Goal: Task Accomplishment & Management: Manage account settings

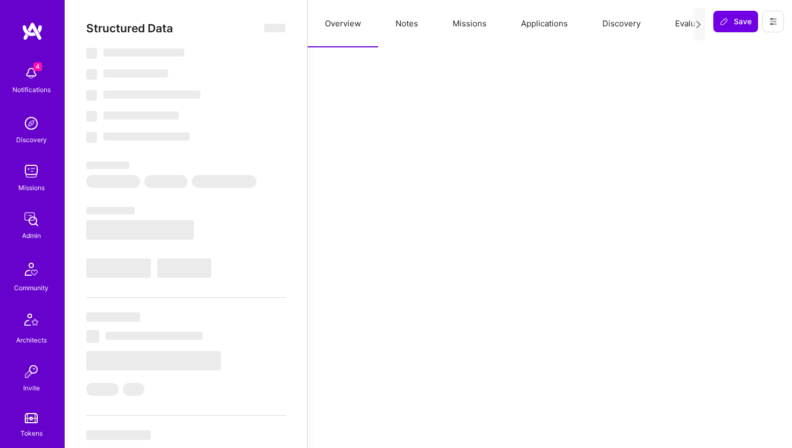
click at [550, 17] on button "Applications" at bounding box center [544, 23] width 81 height 47
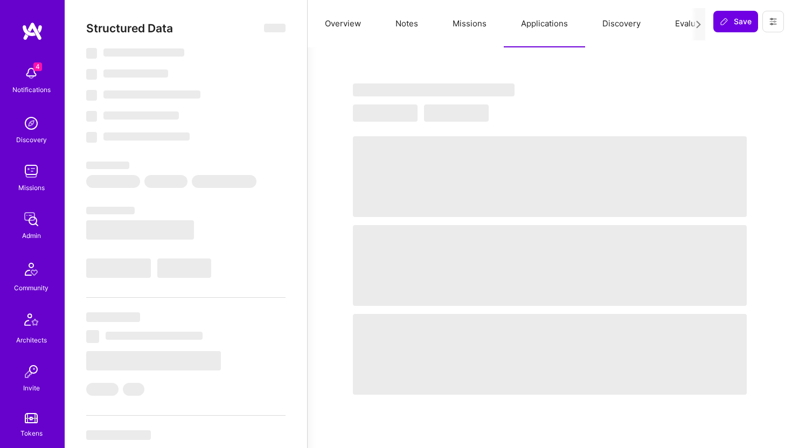
select select "Right Now"
select select "5"
select select "7"
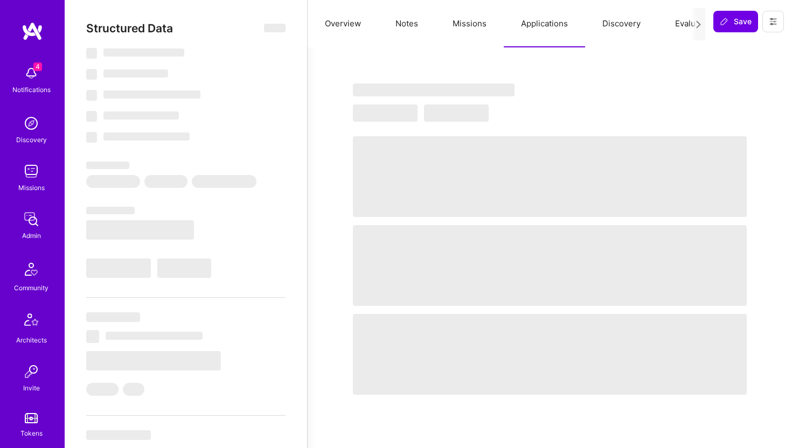
select select "US"
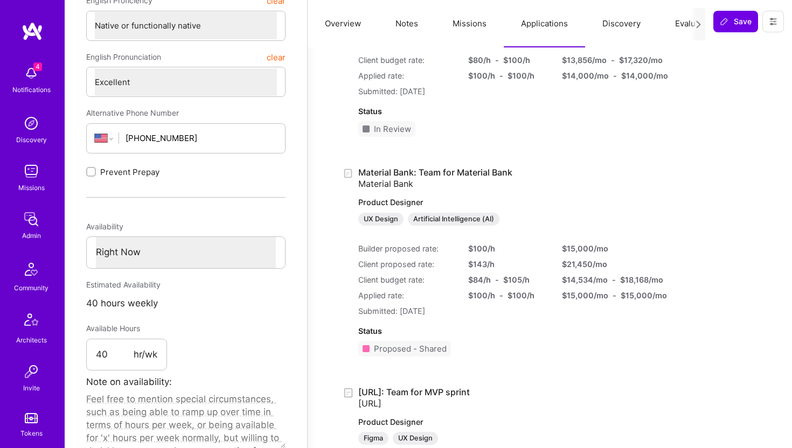
scroll to position [352, 0]
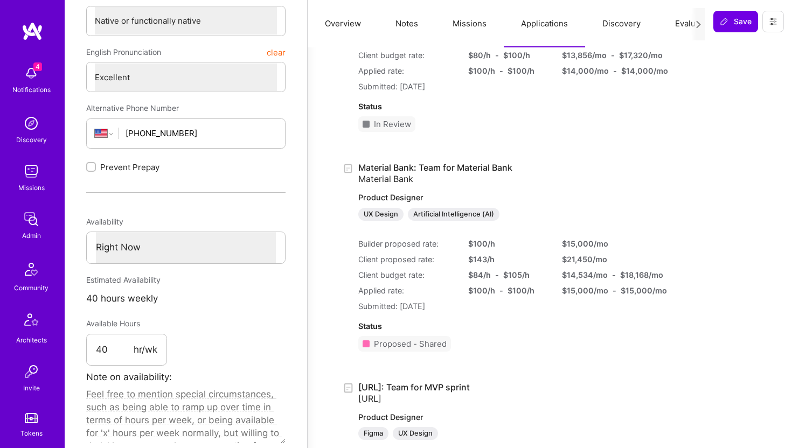
click at [470, 169] on link "Material Bank: Team for Material Bank Material Bank Product Designer UX Design …" at bounding box center [500, 191] width 284 height 59
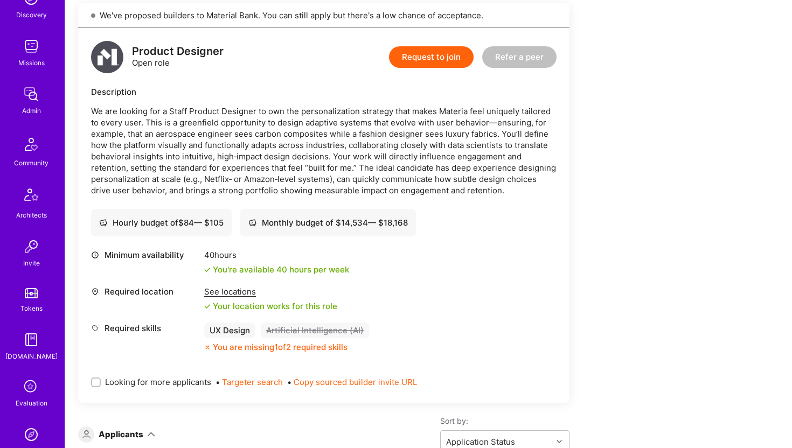
scroll to position [239, 0]
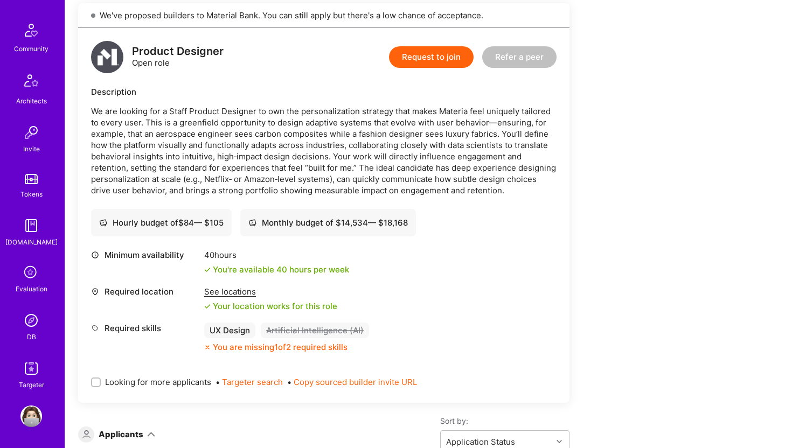
click at [39, 323] on img at bounding box center [31, 321] width 22 height 22
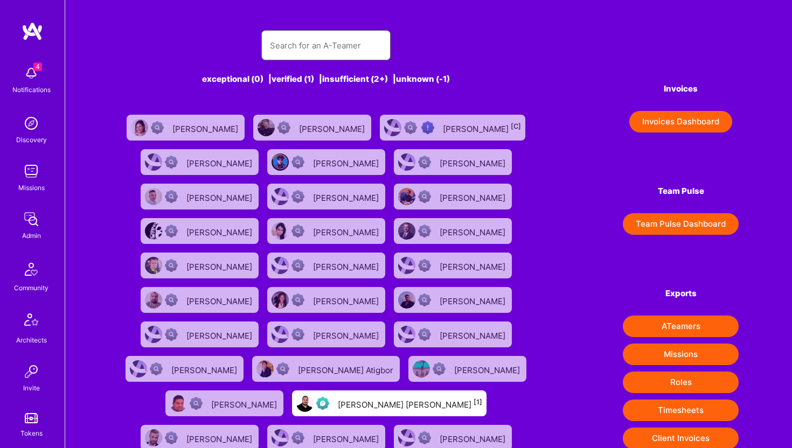
click at [347, 50] on input "text" at bounding box center [326, 45] width 112 height 27
paste input "https://platform.a.team/luvesingh"
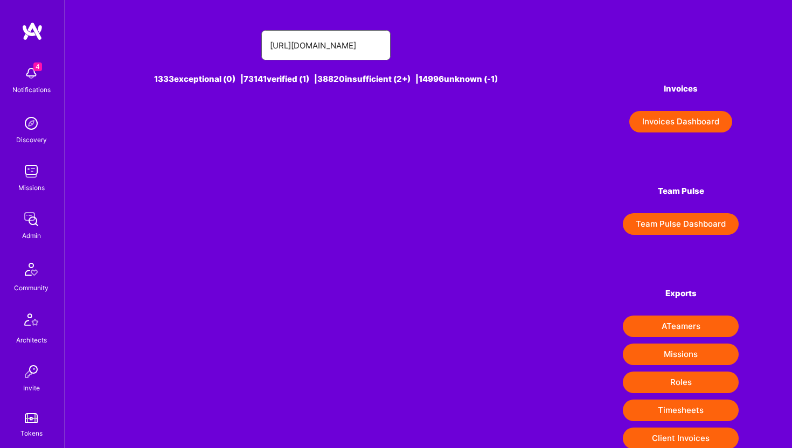
type input "https://platform.a.team/luvesingh"
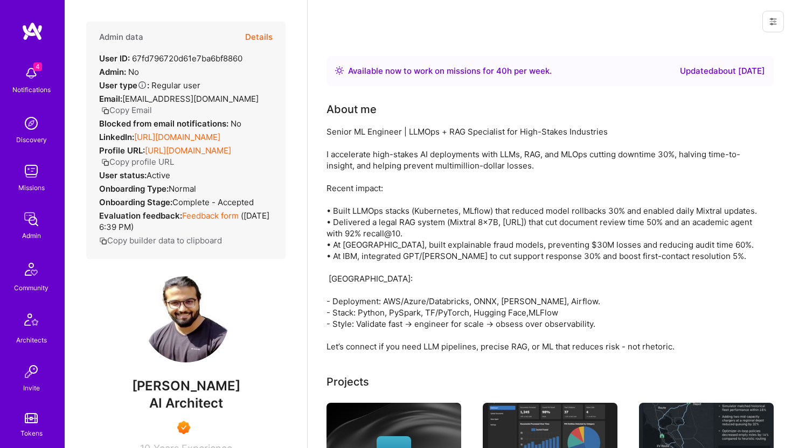
click at [268, 33] on button "Details" at bounding box center [258, 37] width 27 height 31
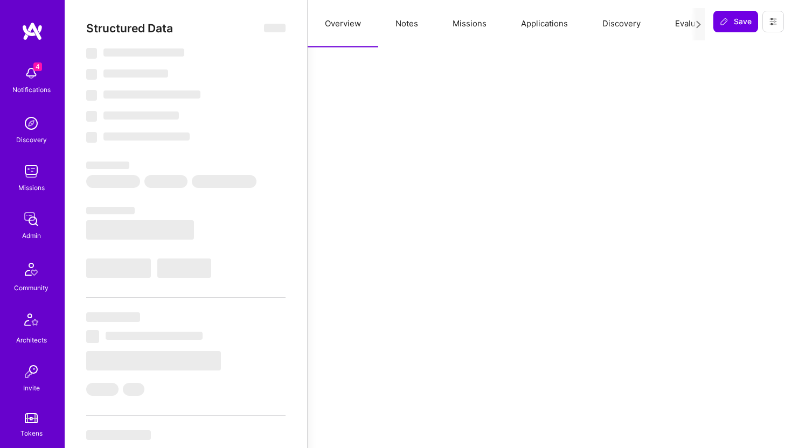
click at [541, 25] on button "Applications" at bounding box center [544, 23] width 81 height 47
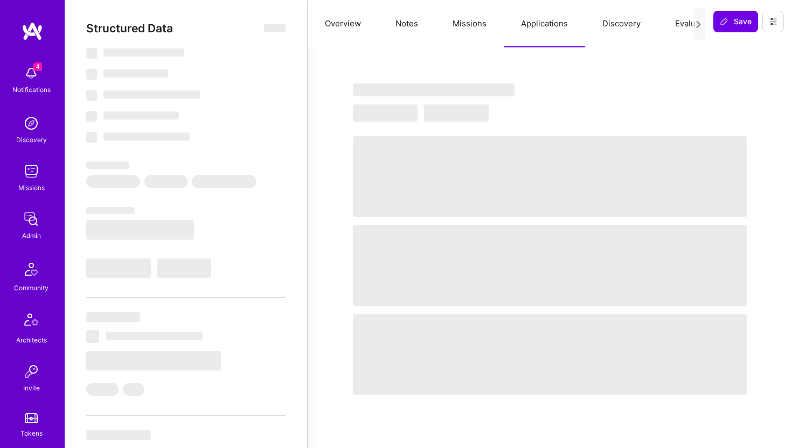
select select "Right Now"
select select "7"
select select "6"
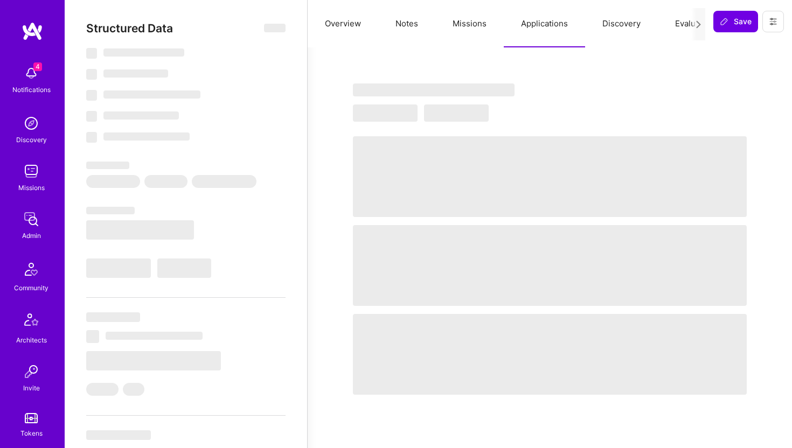
select select "IN"
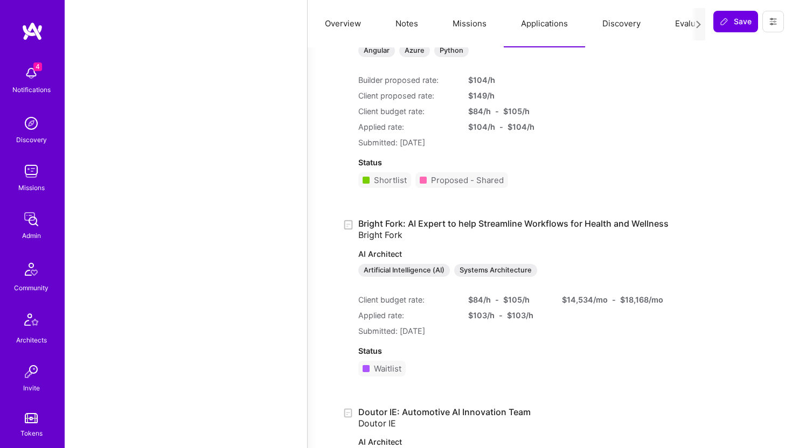
scroll to position [3018, 0]
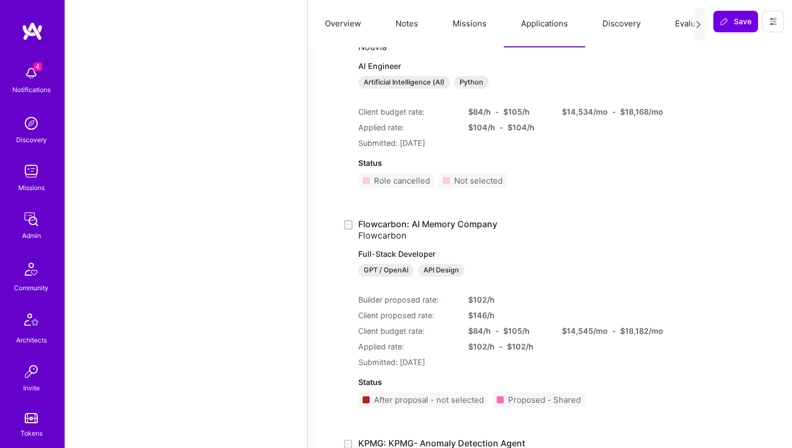
click at [481, 224] on link "Flowcarbon: AI Memory Company Flowcarbon Full-Stack Developer GPT / OpenAI API …" at bounding box center [500, 248] width 284 height 59
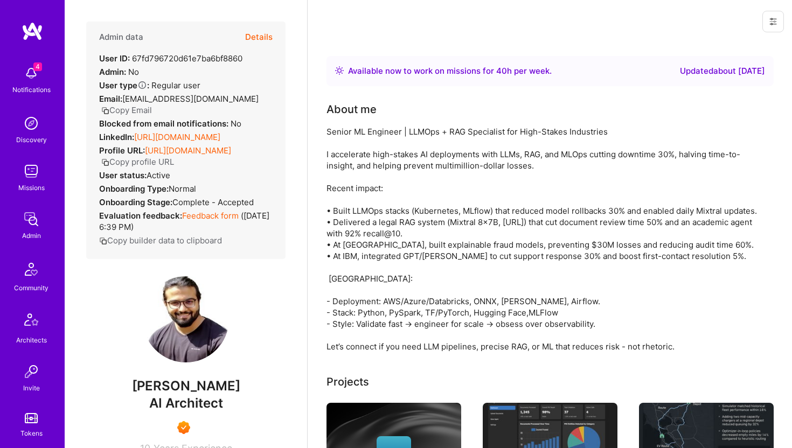
click at [770, 21] on icon at bounding box center [773, 22] width 6 height 2
click at [730, 47] on button "Login as Luve" at bounding box center [734, 45] width 100 height 27
